Goal: Information Seeking & Learning: Understand process/instructions

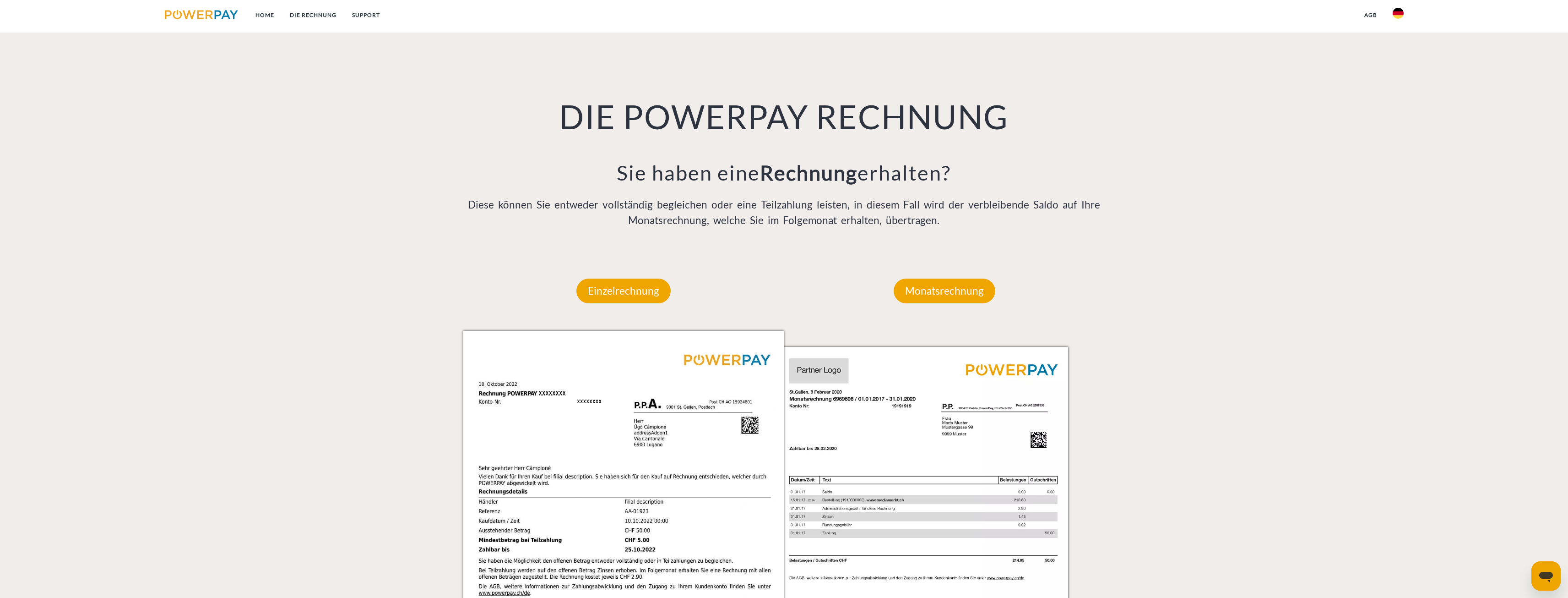
scroll to position [733, 0]
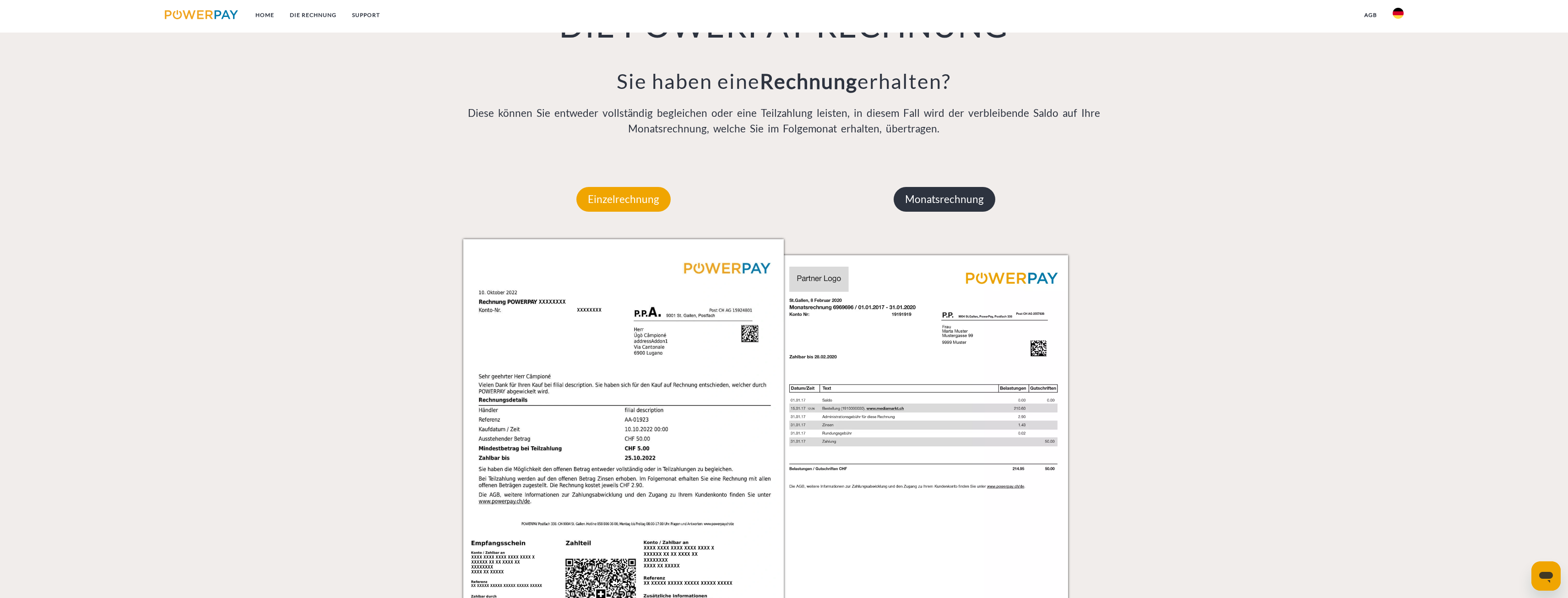
click at [943, 200] on p "Monatsrechnung" at bounding box center [944, 199] width 102 height 25
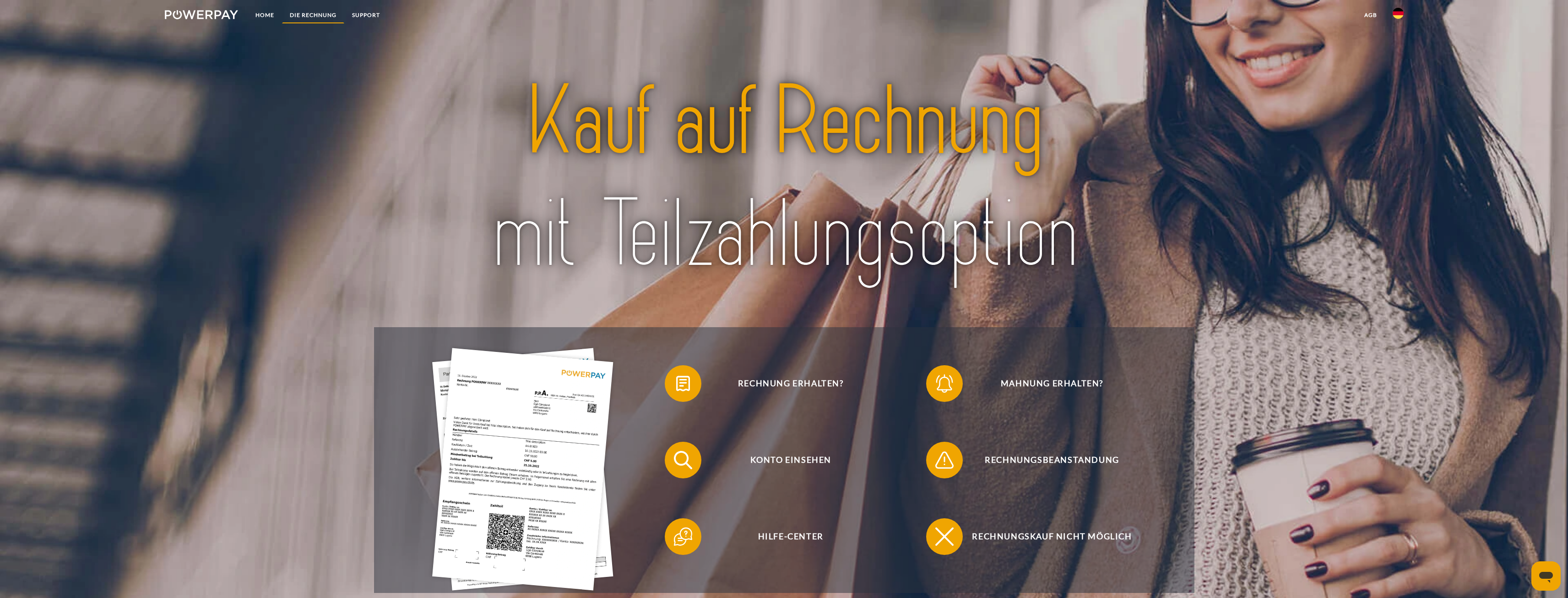
click at [315, 18] on link "DIE RECHNUNG" at bounding box center [313, 15] width 62 height 16
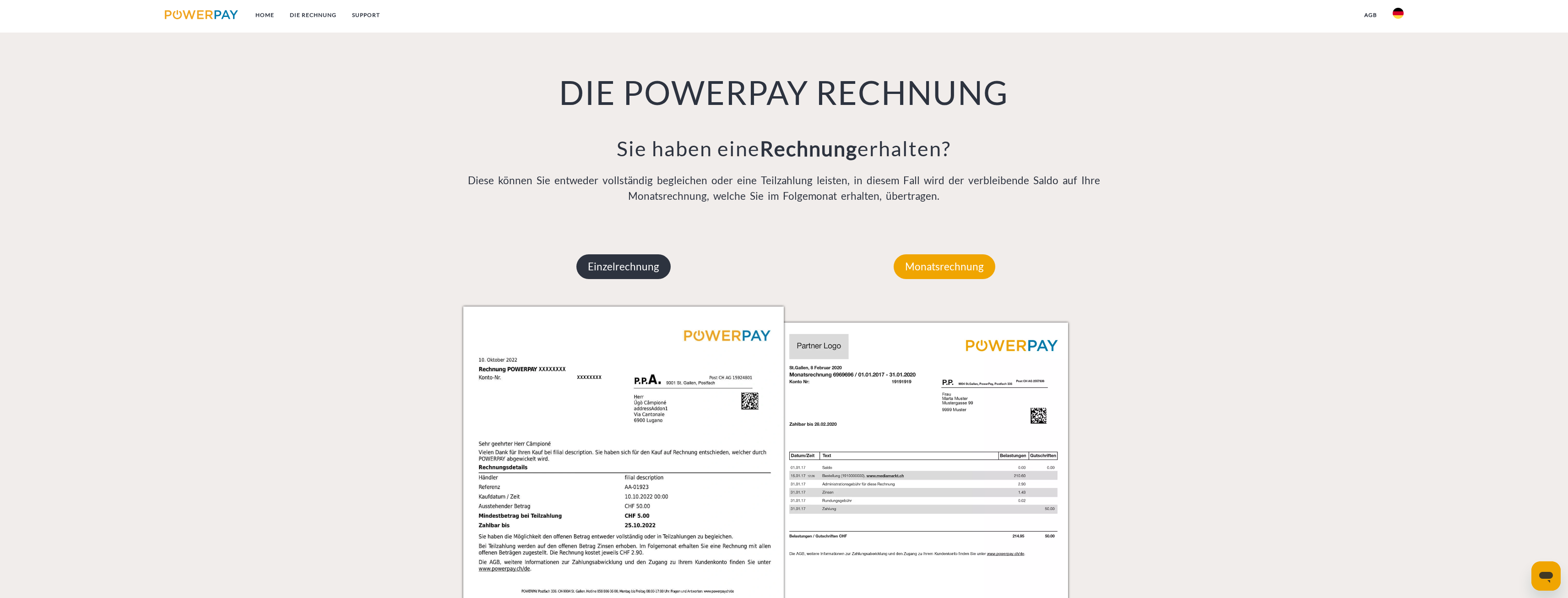
scroll to position [668, 0]
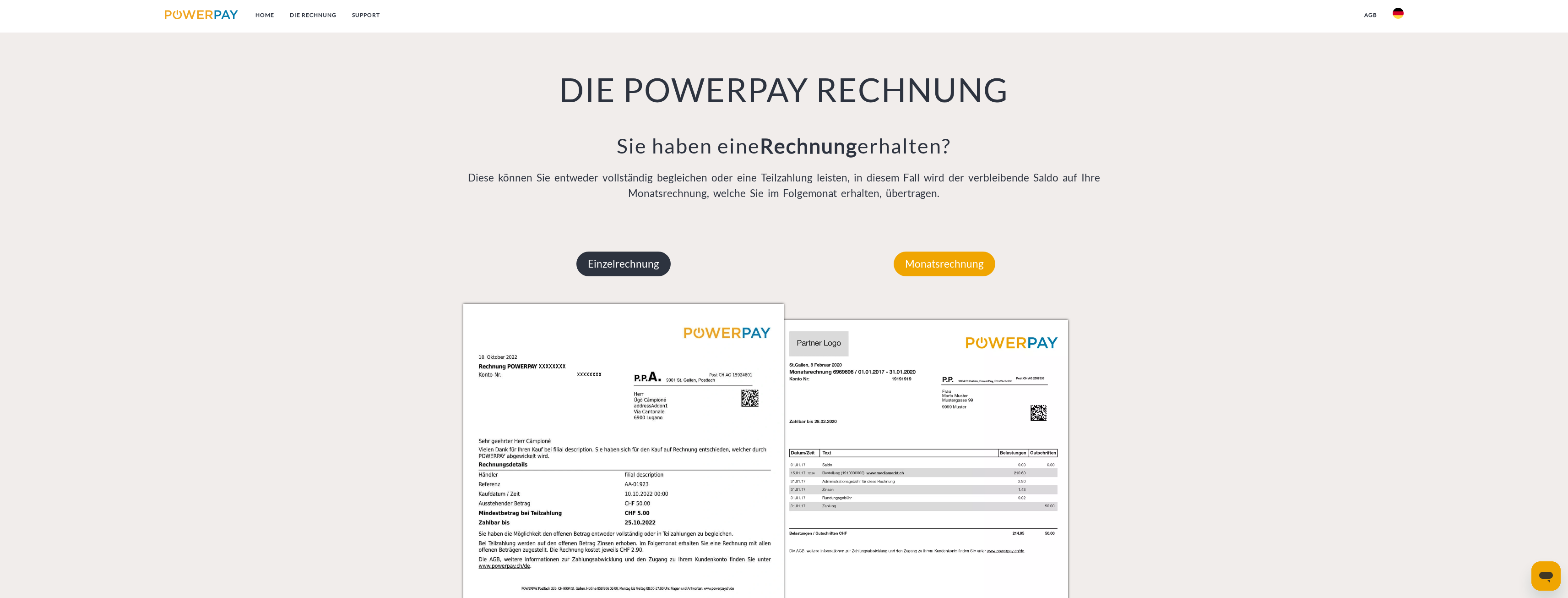
click at [621, 259] on p "Einzelrechnung" at bounding box center [623, 264] width 94 height 25
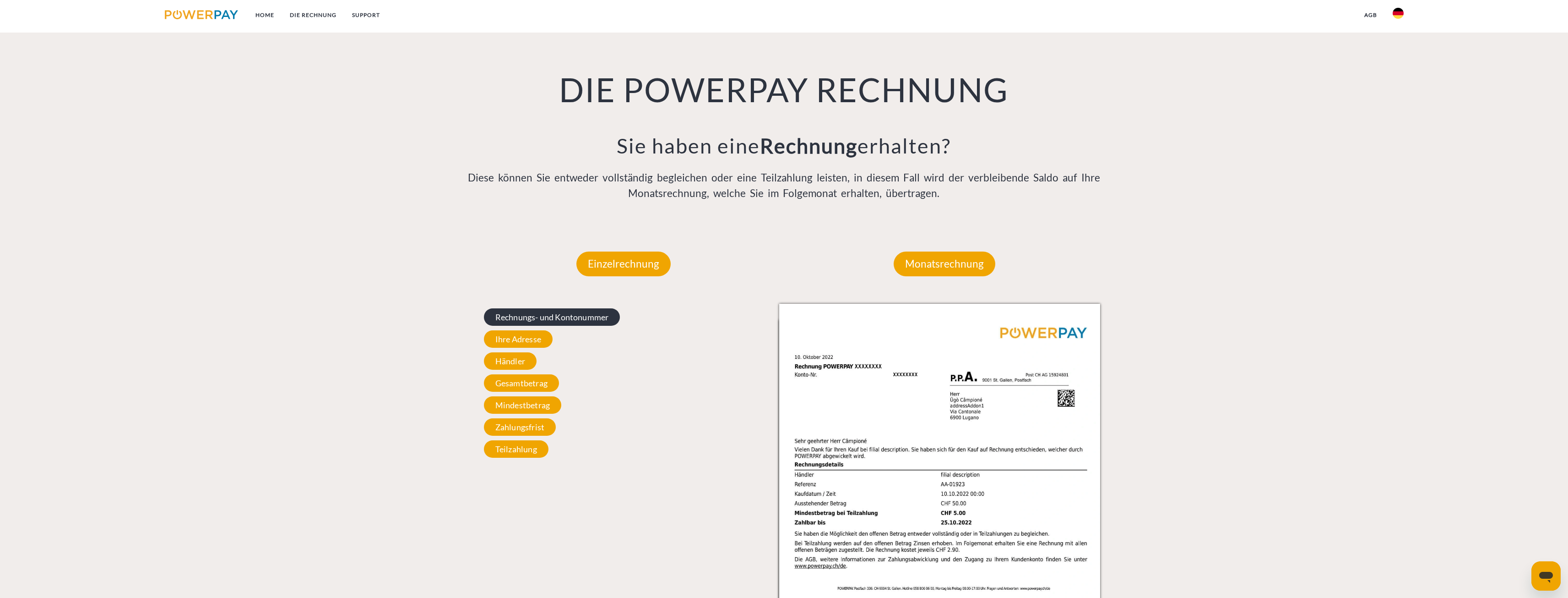
click at [533, 314] on span "Rechnungs- und Kontonummer" at bounding box center [552, 317] width 136 height 18
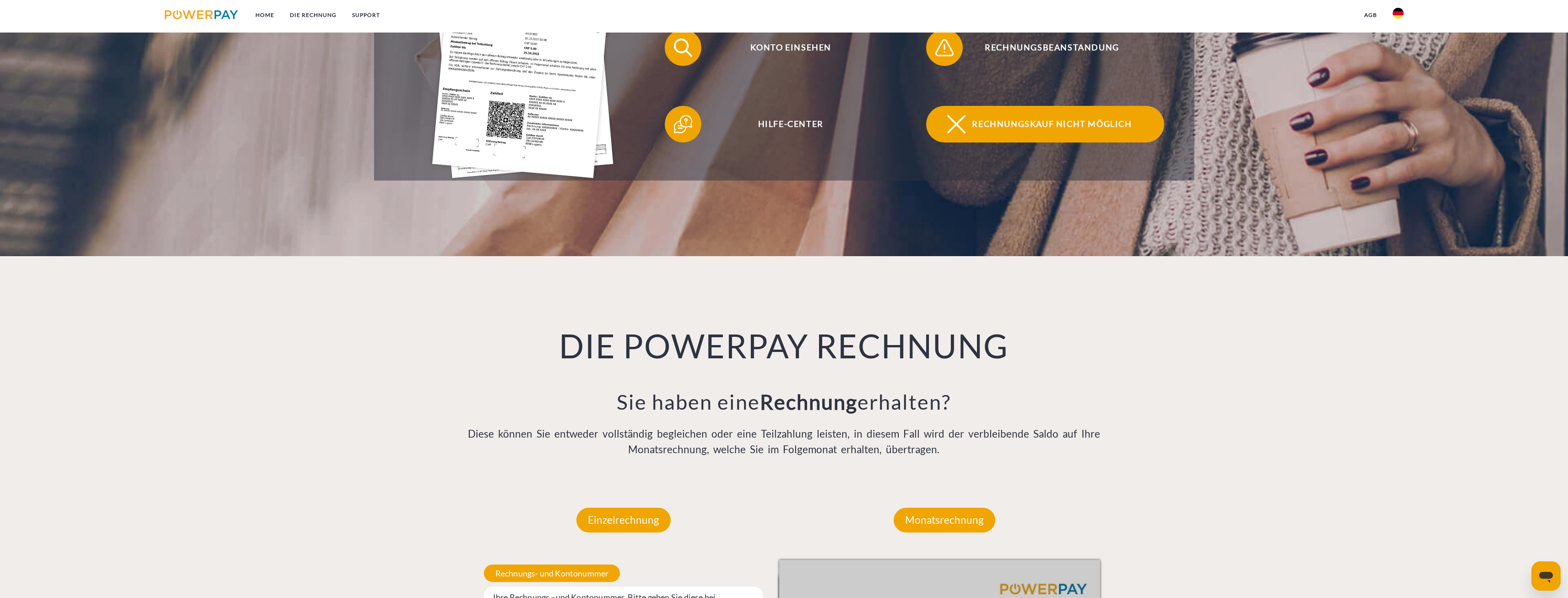
scroll to position [164, 0]
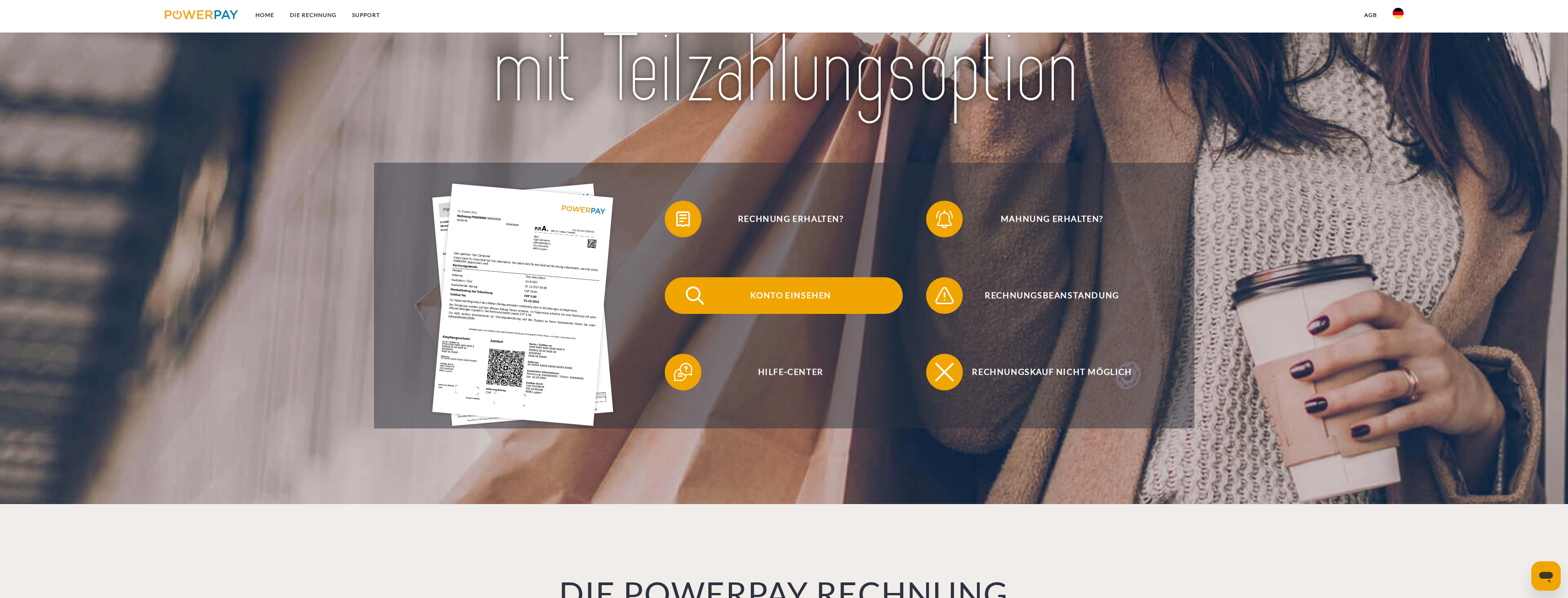
click at [797, 290] on span "Konto einsehen" at bounding box center [791, 295] width 225 height 37
